Goal: Task Accomplishment & Management: Use online tool/utility

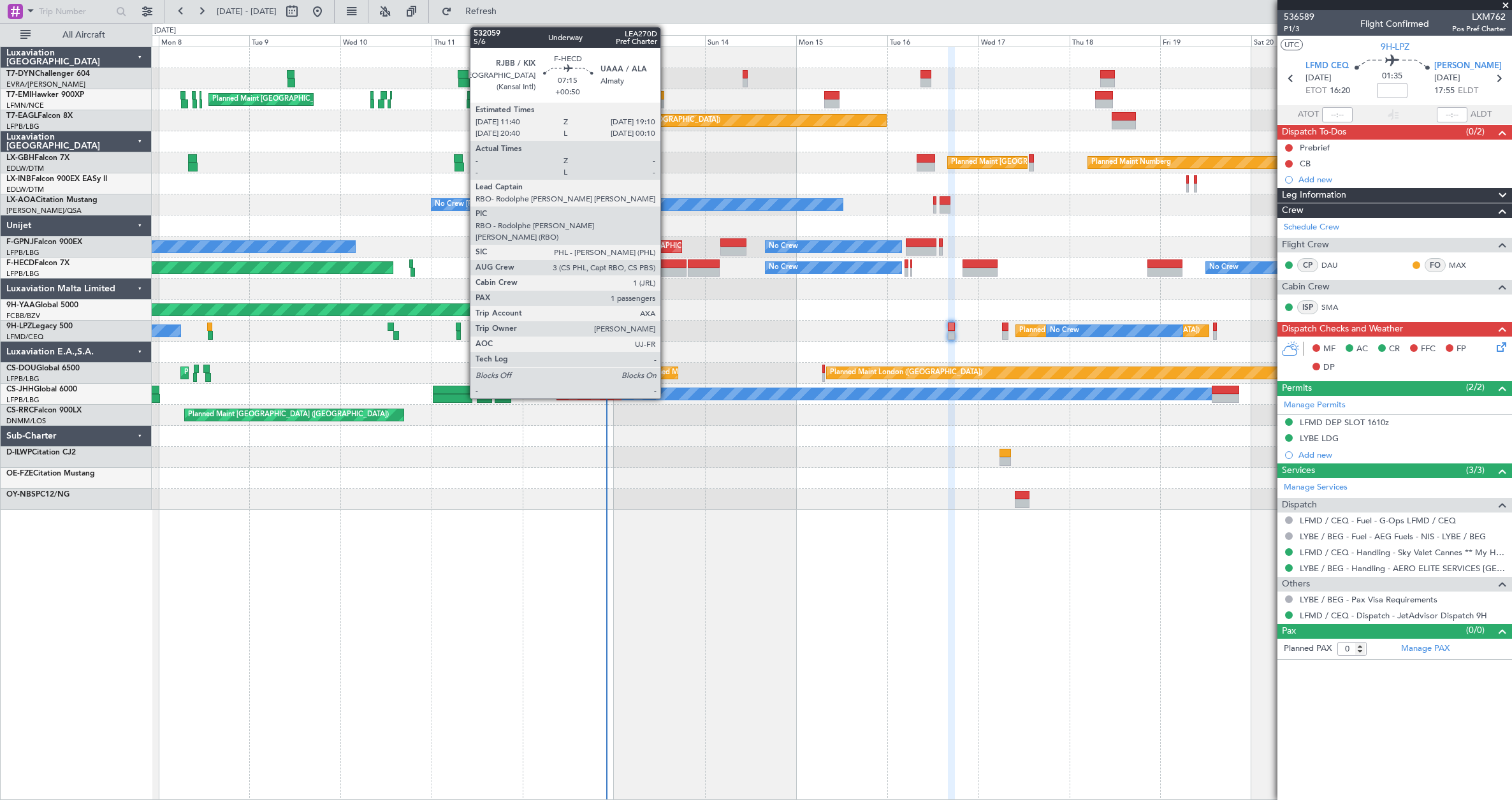
click at [666, 274] on div at bounding box center [671, 271] width 29 height 9
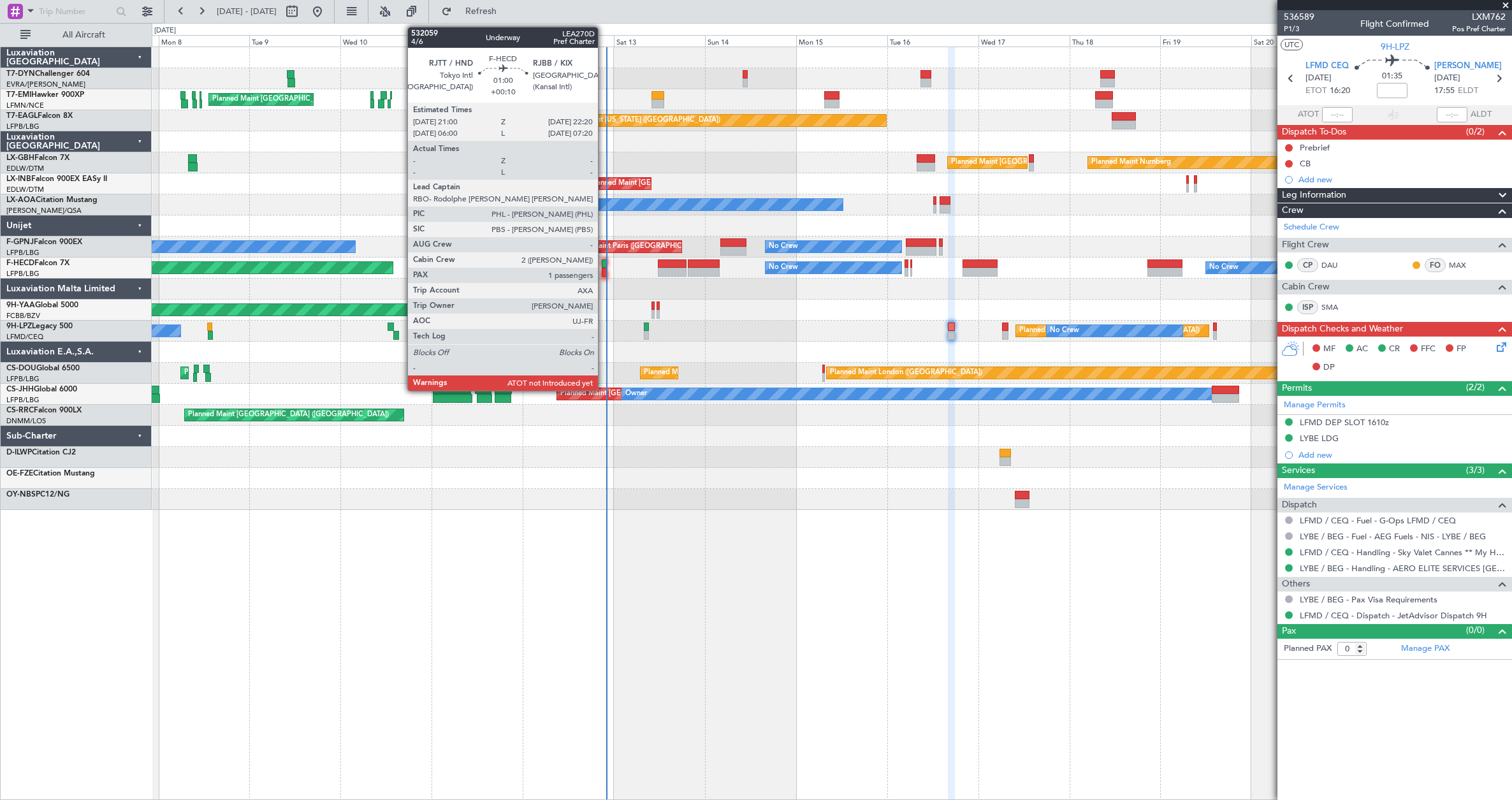
click at [604, 270] on div at bounding box center [604, 271] width 5 height 9
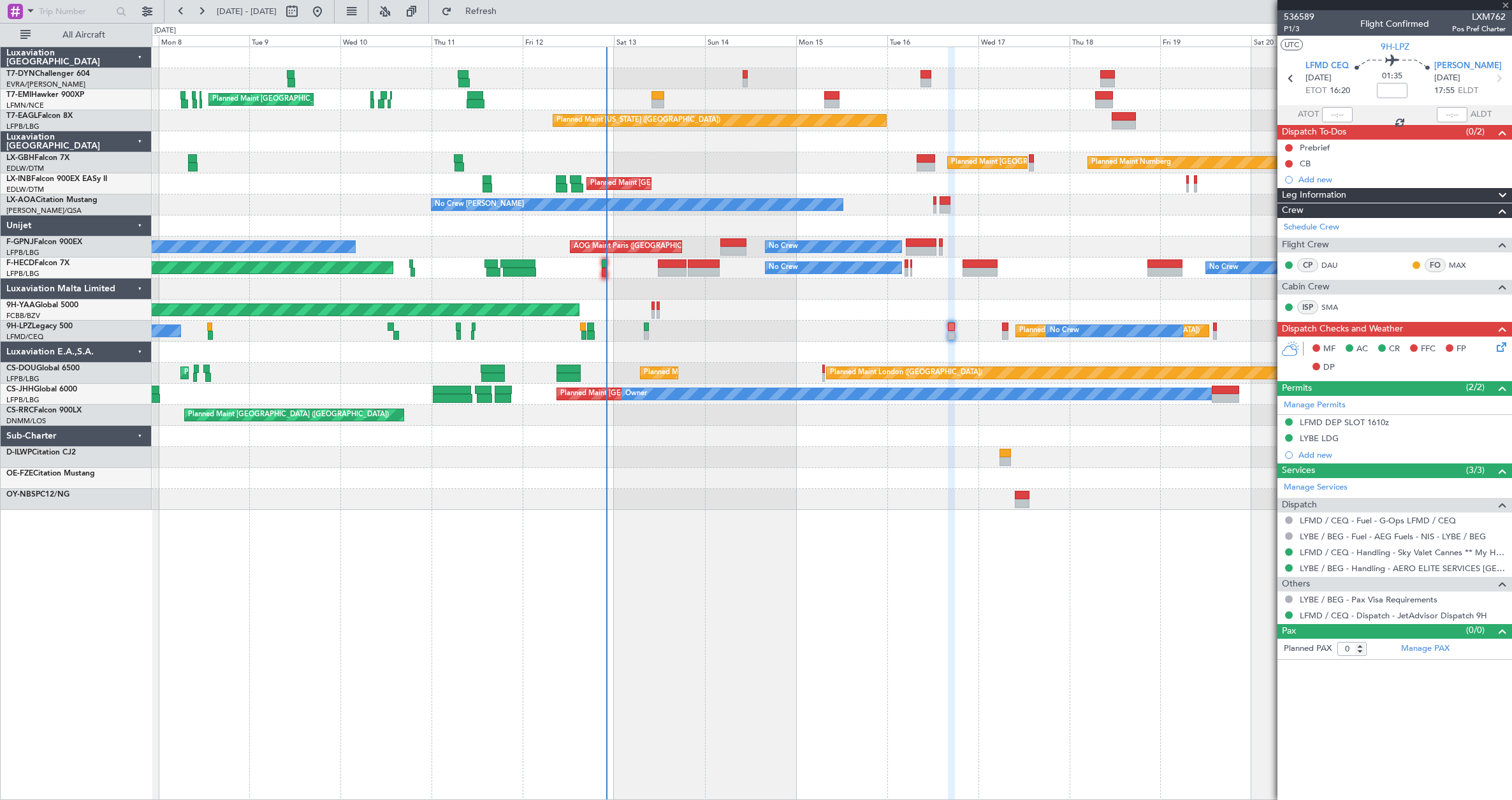
type input "+00:10"
type input "1"
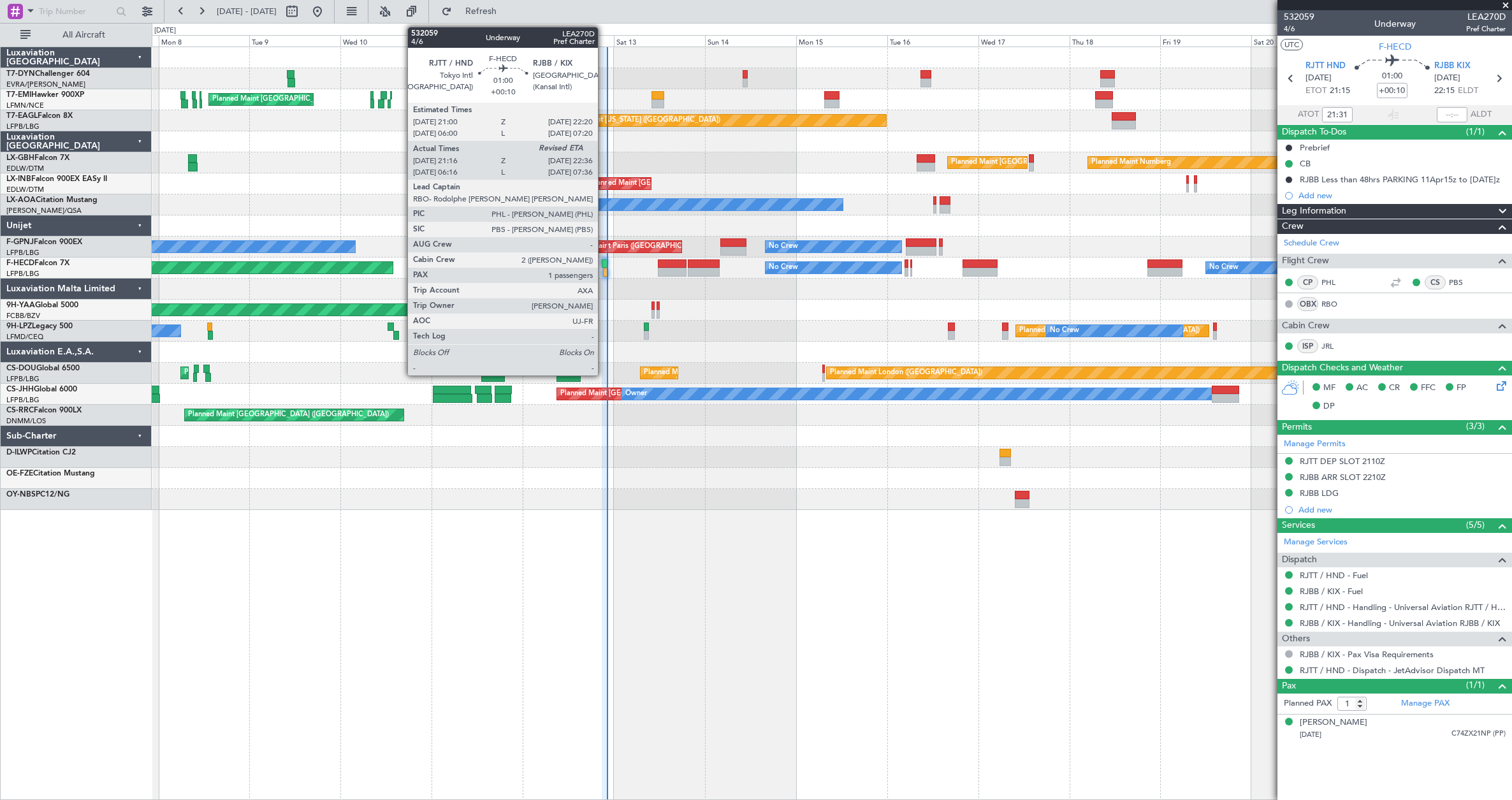
click at [604, 272] on div at bounding box center [605, 271] width 5 height 9
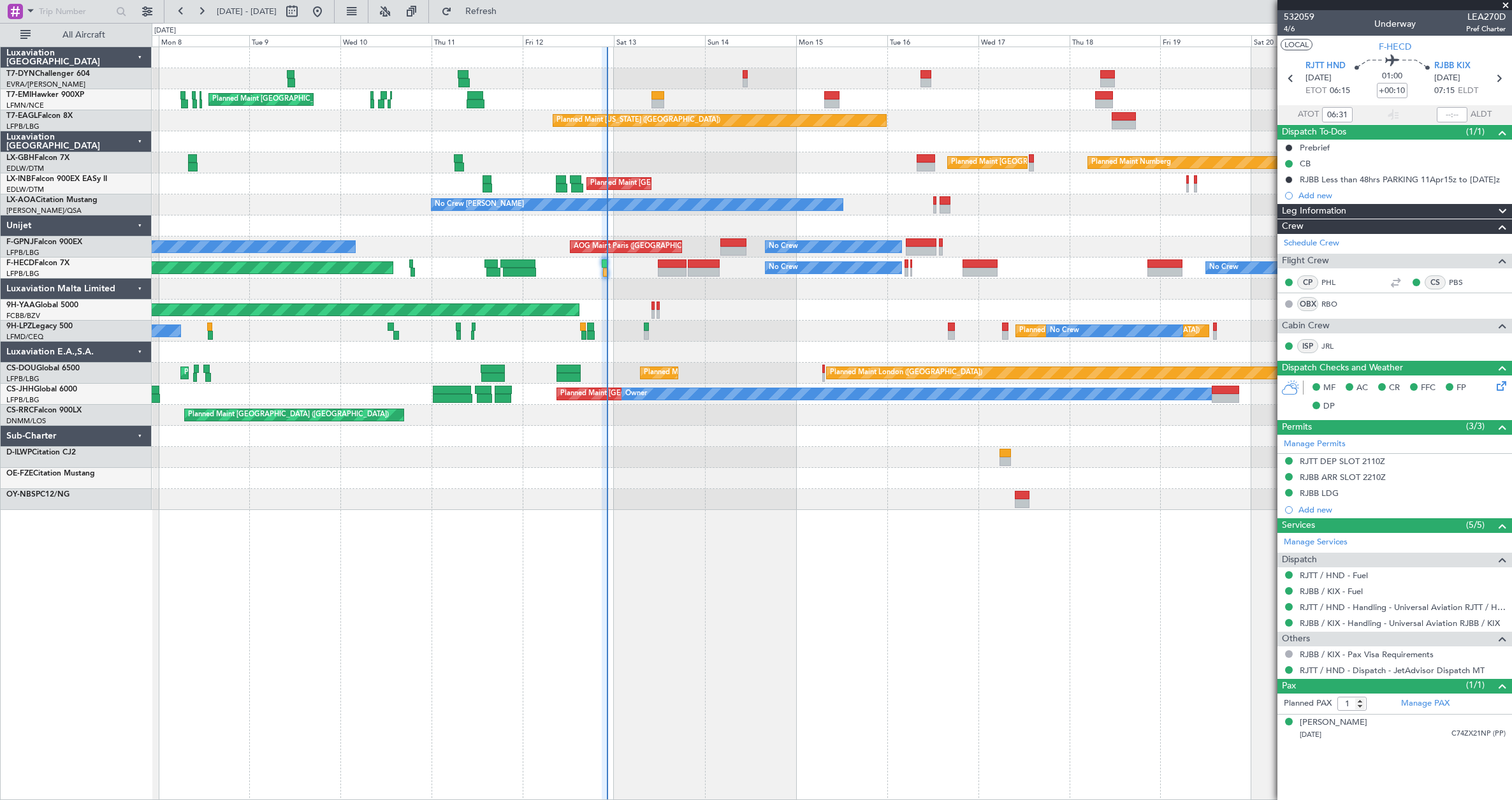
type input "21:31"
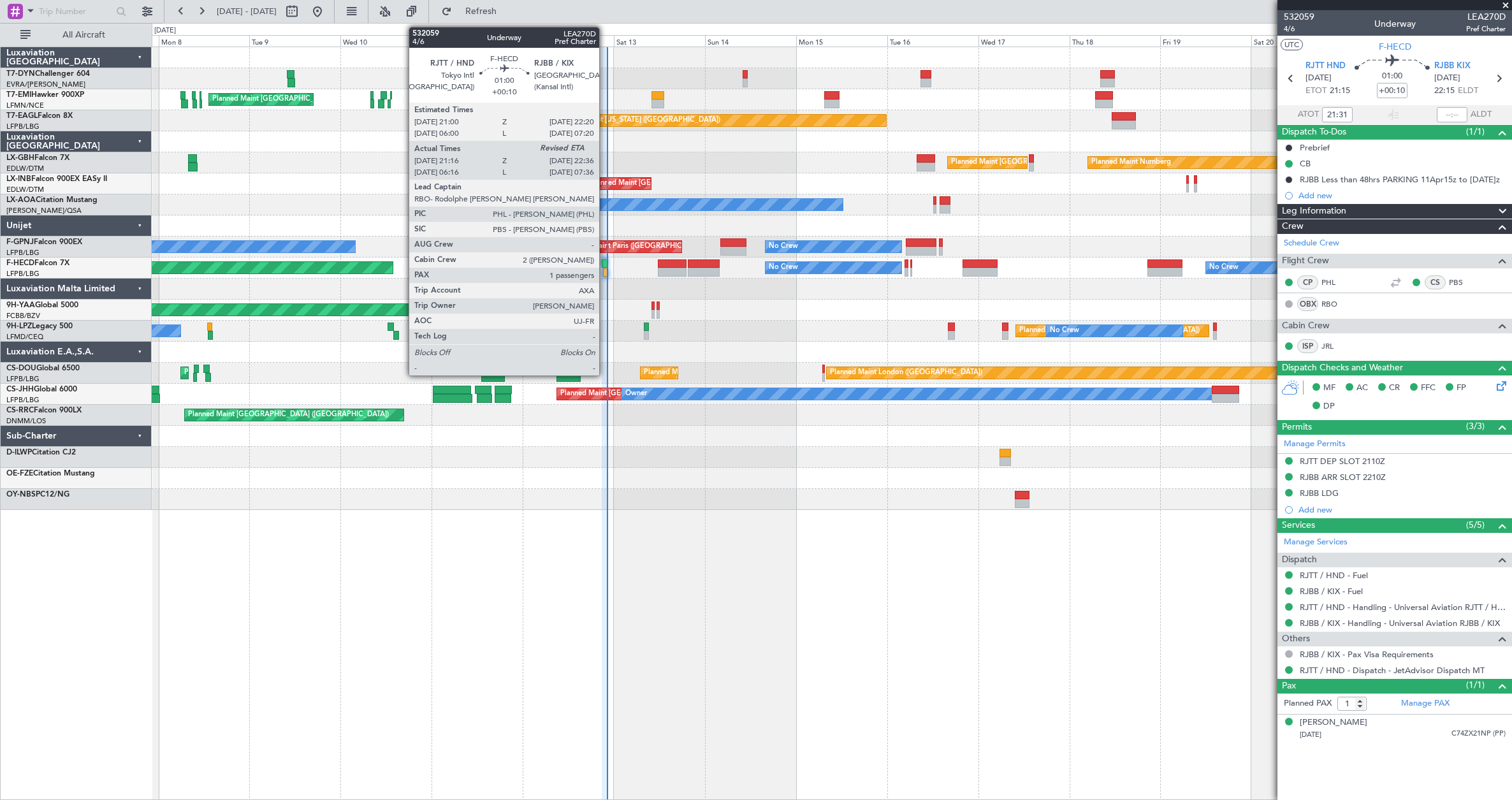
click at [605, 263] on div at bounding box center [604, 263] width 5 height 9
click at [607, 273] on div at bounding box center [605, 271] width 5 height 9
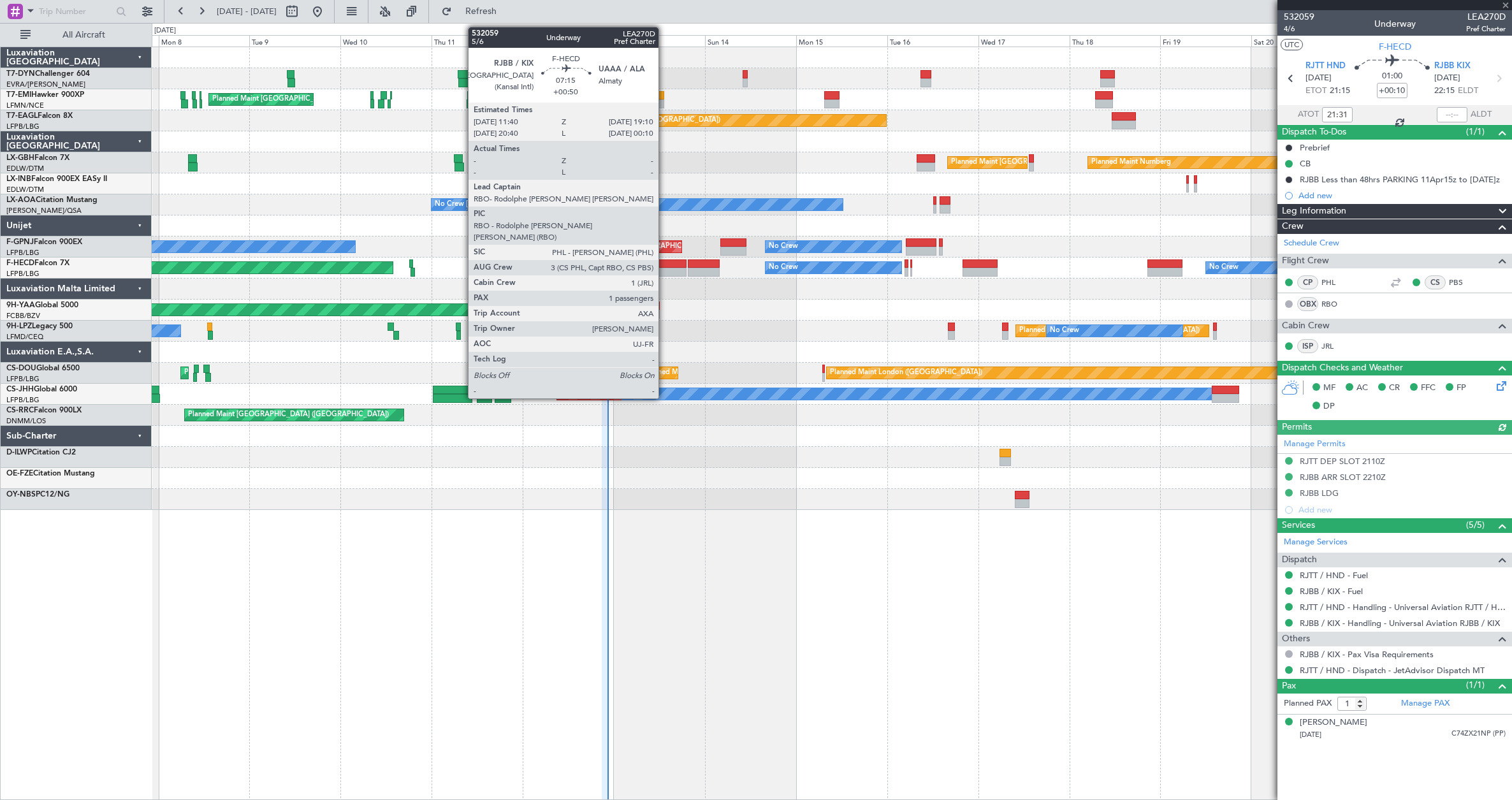
click at [664, 265] on div at bounding box center [671, 263] width 29 height 9
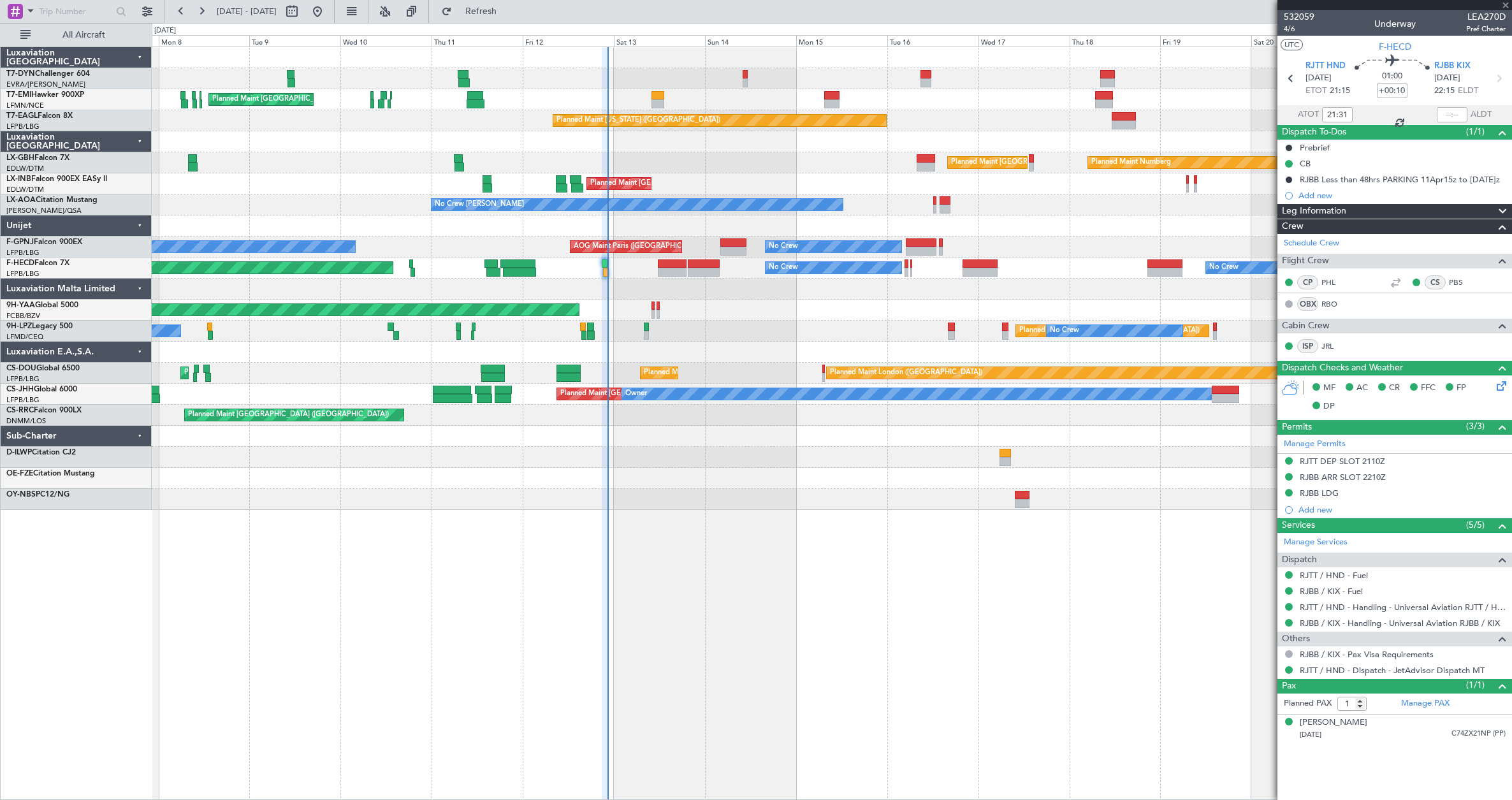
type input "+00:50"
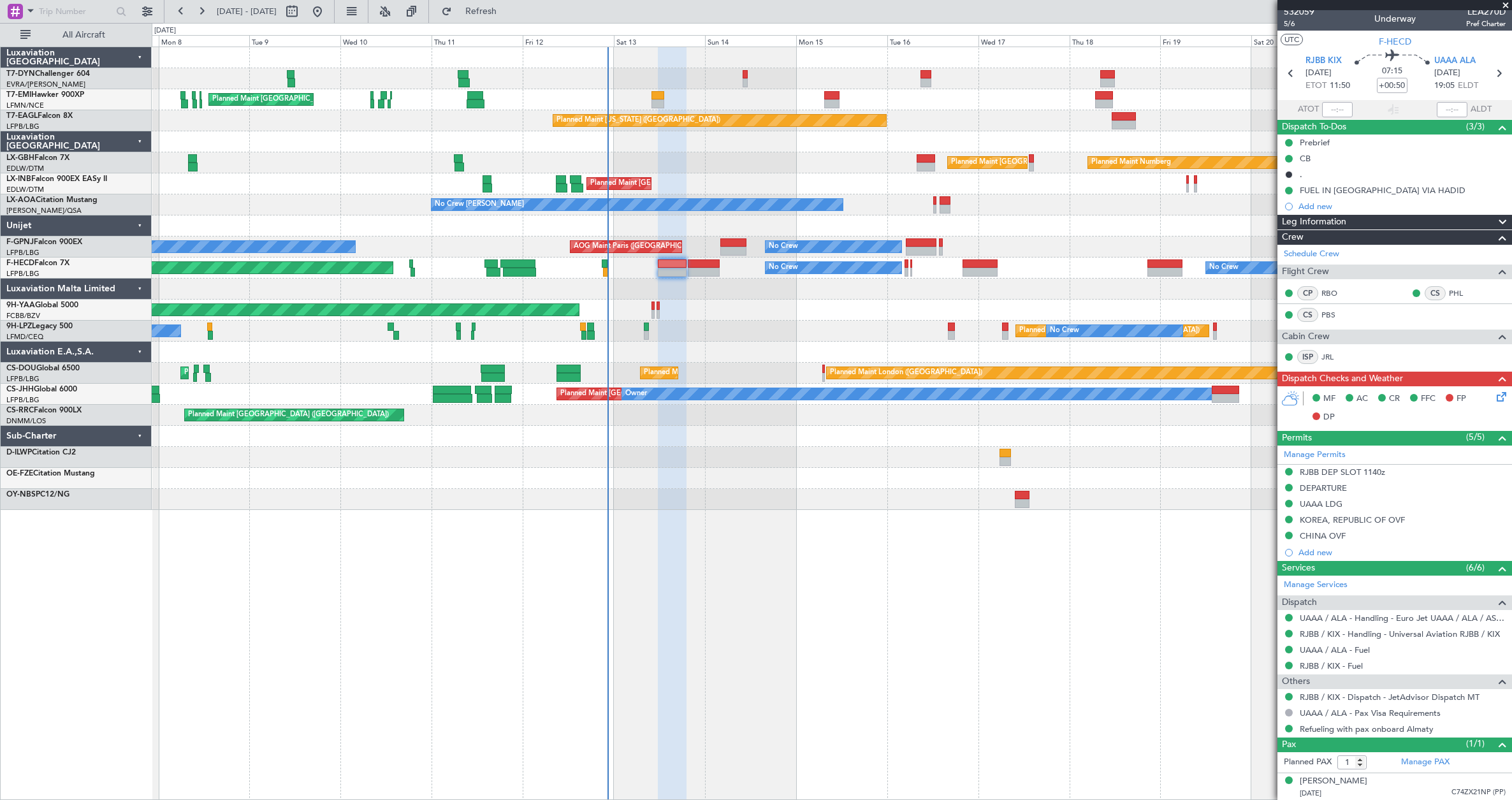
scroll to position [6, 0]
